Goal: Find specific page/section

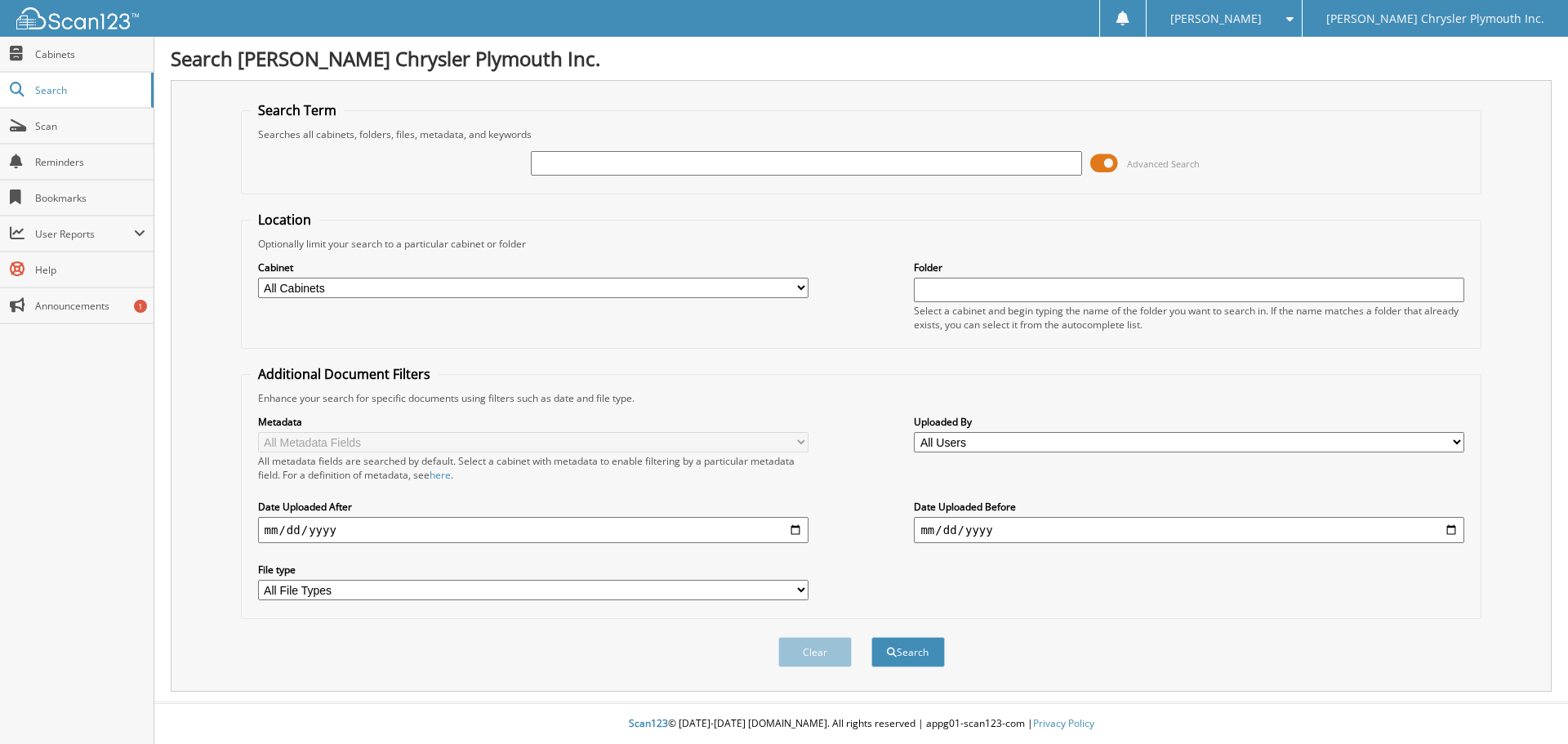
click at [712, 166] on input "text" at bounding box center [806, 163] width 551 height 24
type input "3"
type input "360094"
click at [872, 637] on button "Search" at bounding box center [909, 652] width 74 height 30
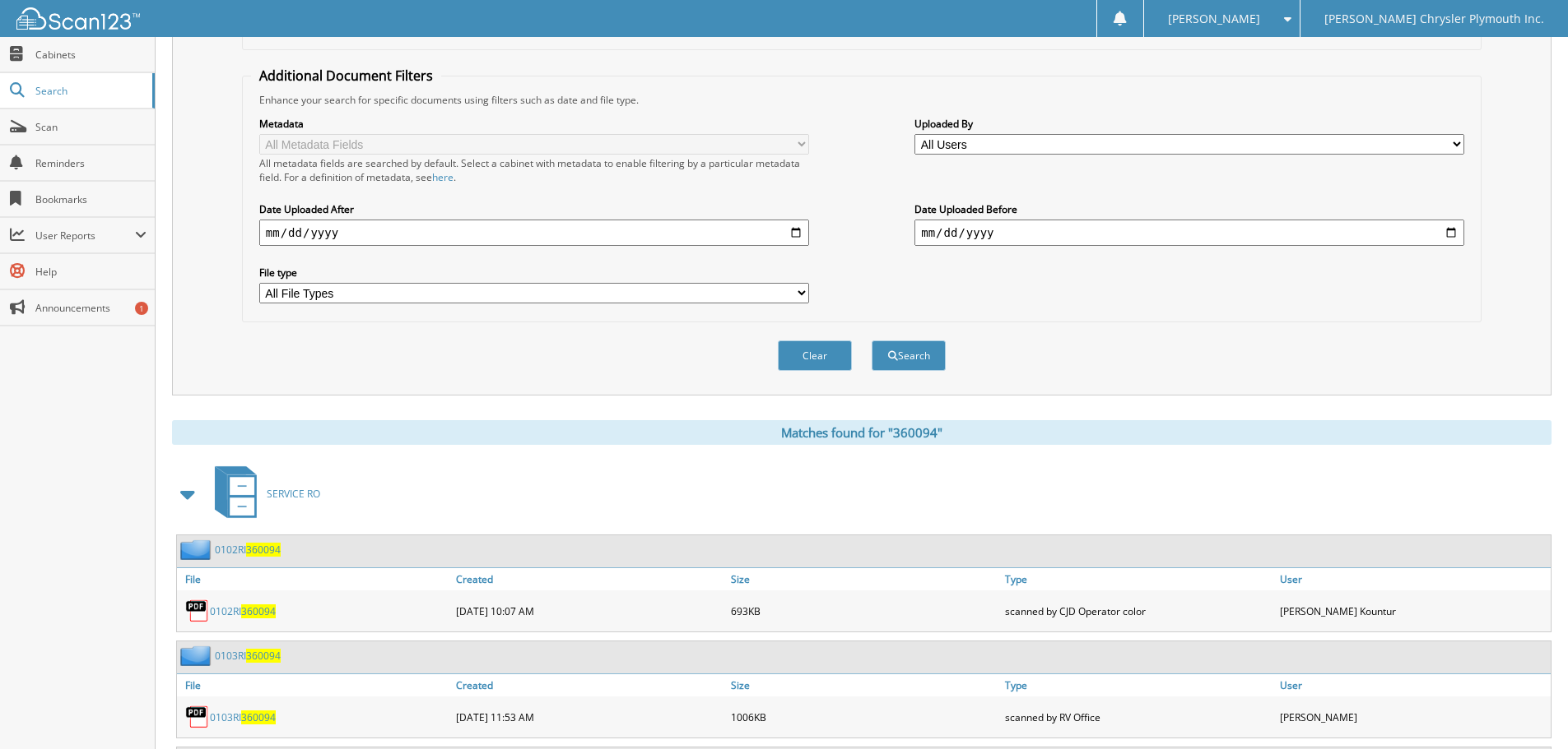
scroll to position [446, 0]
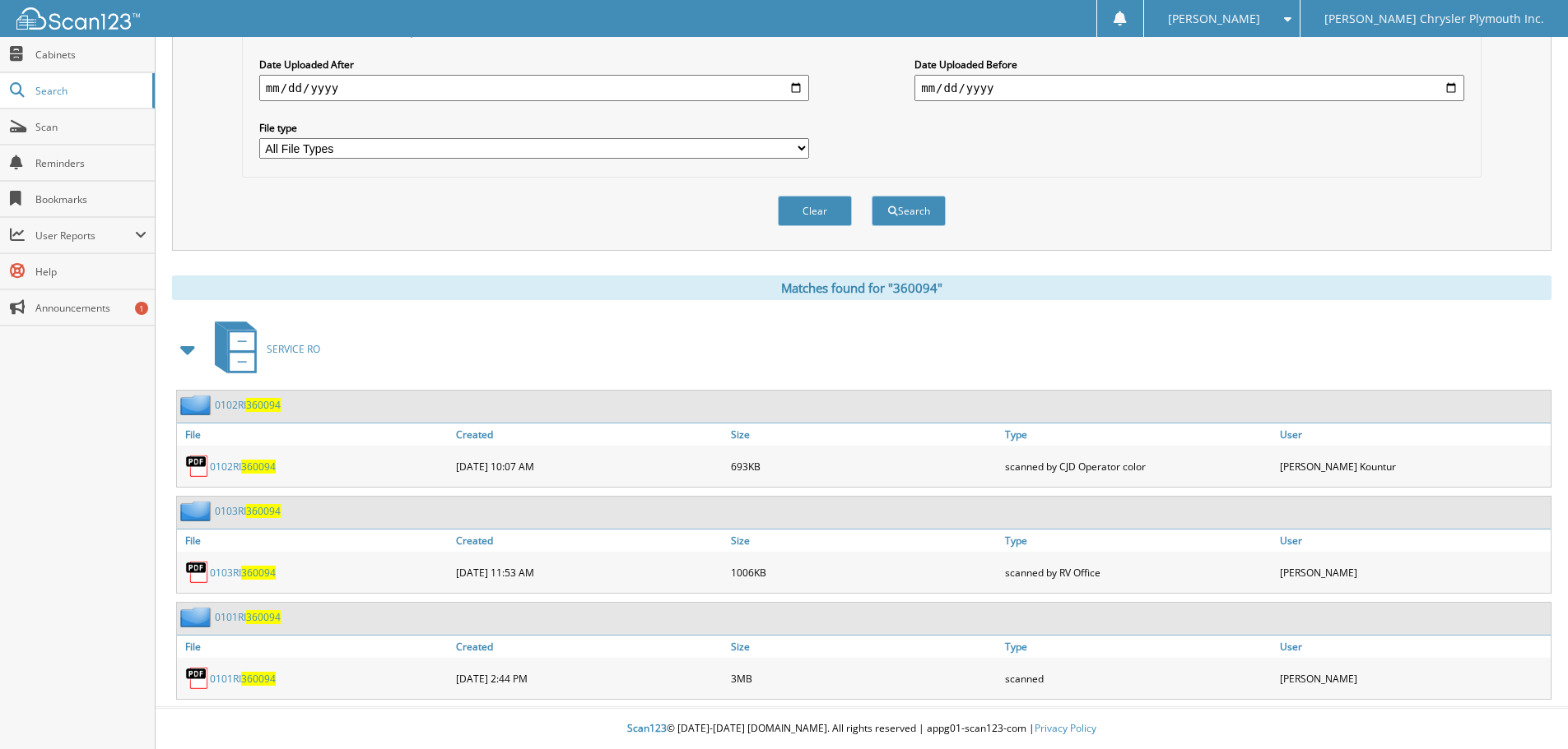
click at [236, 680] on link "0101RI 360094" at bounding box center [242, 679] width 65 height 14
